Goal: Complete application form

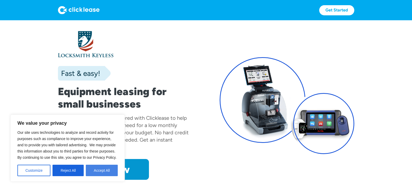
click at [102, 171] on button "Accept All" at bounding box center [102, 170] width 32 height 11
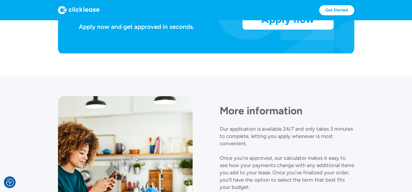
scroll to position [442, 0]
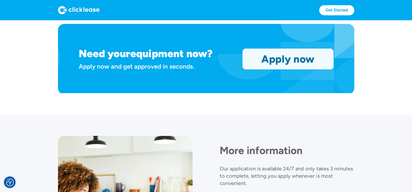
click at [266, 62] on link "Apply now" at bounding box center [288, 59] width 90 height 20
